Goal: Information Seeking & Learning: Learn about a topic

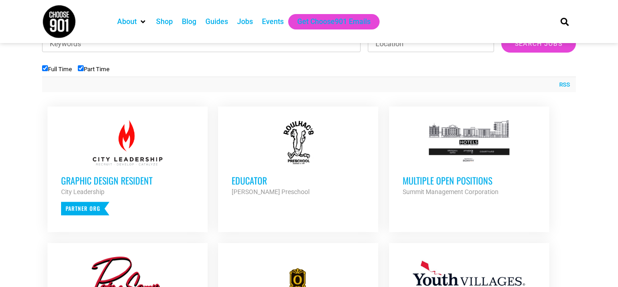
scroll to position [308, 0]
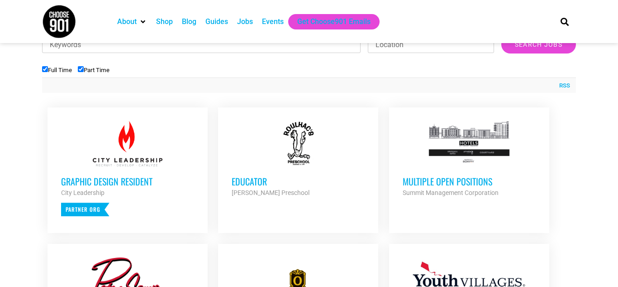
click at [456, 192] on strong "Summit Management Corporation" at bounding box center [451, 192] width 96 height 7
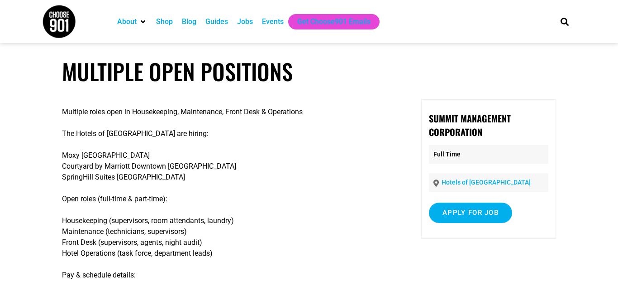
click at [217, 179] on p "Moxy Memphis Downtown Courtyard by Marriott Downtown Memphis SpringHill Suites …" at bounding box center [229, 166] width 335 height 33
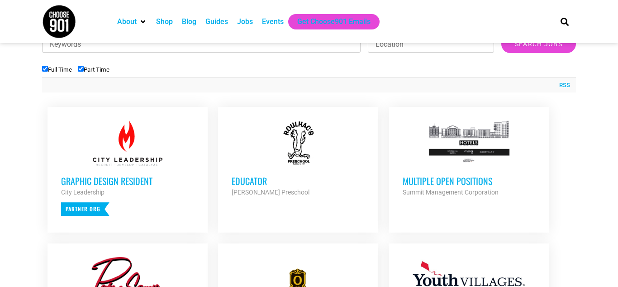
click at [256, 182] on h3 "Educator" at bounding box center [298, 181] width 133 height 12
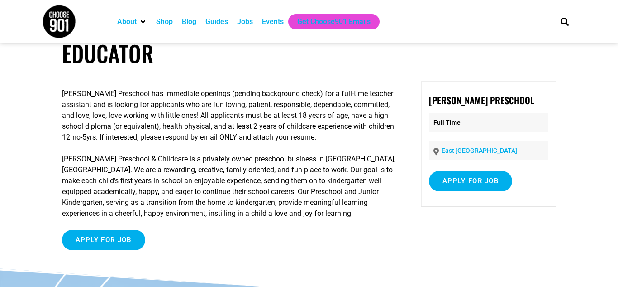
scroll to position [36, 0]
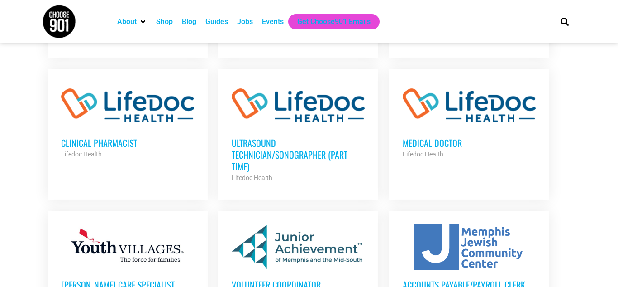
scroll to position [743, 0]
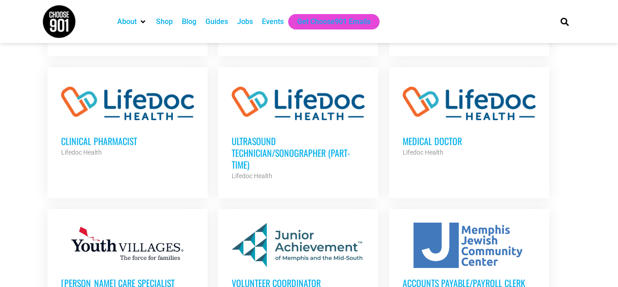
click at [295, 135] on h3 "Ultrasound Technician/Sonographer (Part-Time)" at bounding box center [298, 152] width 133 height 35
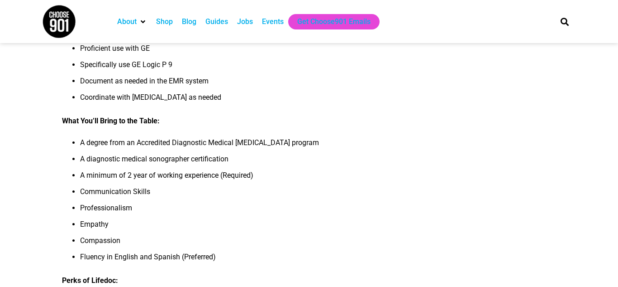
scroll to position [326, 0]
